Goal: Information Seeking & Learning: Understand process/instructions

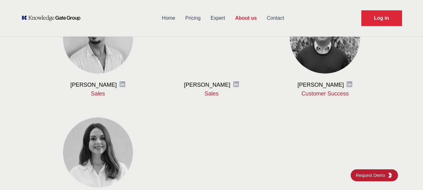
scroll to position [392, 0]
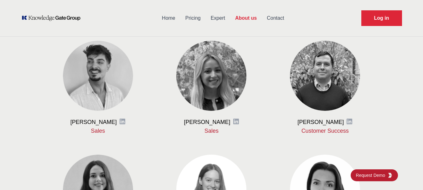
click at [220, 16] on link "Expert" at bounding box center [218, 18] width 24 height 16
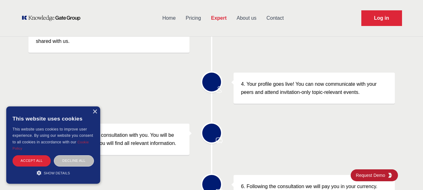
scroll to position [313, 0]
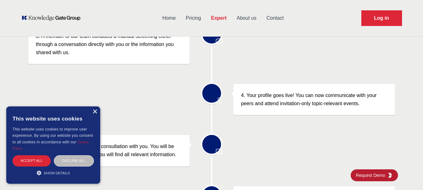
click at [94, 112] on div "×" at bounding box center [94, 112] width 5 height 5
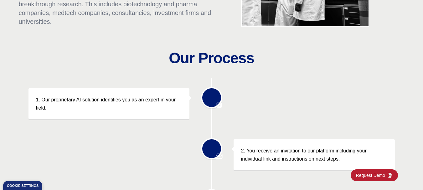
scroll to position [188, 0]
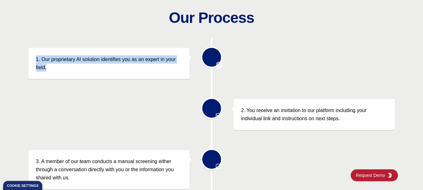
drag, startPoint x: 26, startPoint y: 58, endPoint x: 61, endPoint y: 67, distance: 36.3
click at [61, 67] on div "Our Process 1. Our proprietary AI solution identifies you as an expert in your …" at bounding box center [211, 181] width 423 height 342
click at [57, 70] on div at bounding box center [57, 70] width 0 height 0
click at [312, 60] on div "1. Our proprietary AI solution identifies you as an expert in your field." at bounding box center [212, 63] width 367 height 31
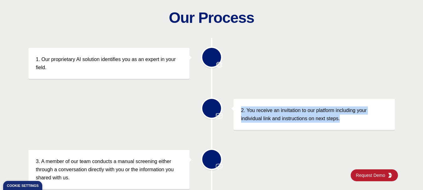
drag, startPoint x: 235, startPoint y: 101, endPoint x: 352, endPoint y: 122, distance: 119.1
click at [352, 122] on div "2. You receive an invitation to our platform including your individual link and…" at bounding box center [314, 114] width 161 height 31
click at [348, 122] on div at bounding box center [348, 122] width 0 height 0
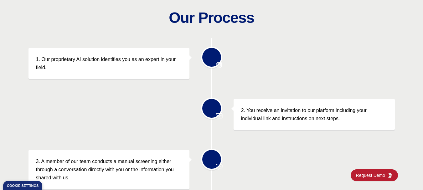
click at [293, 162] on div "3. A member of our team conducts a manual screening either through a conversati…" at bounding box center [212, 169] width 367 height 39
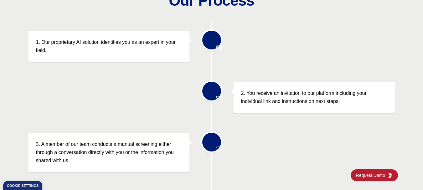
scroll to position [219, 0]
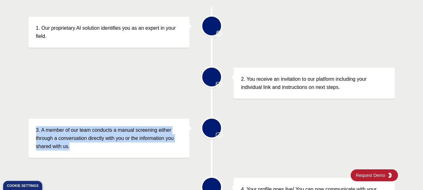
drag, startPoint x: 29, startPoint y: 129, endPoint x: 80, endPoint y: 149, distance: 54.3
click at [80, 149] on div "3. A member of our team conducts a manual screening either through a conversati…" at bounding box center [109, 138] width 161 height 39
click at [76, 149] on div at bounding box center [76, 149] width 0 height 0
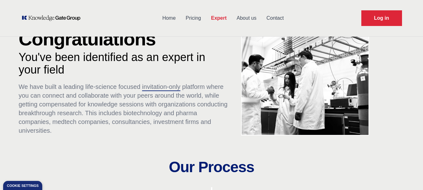
scroll to position [0, 0]
